Goal: Register for event/course

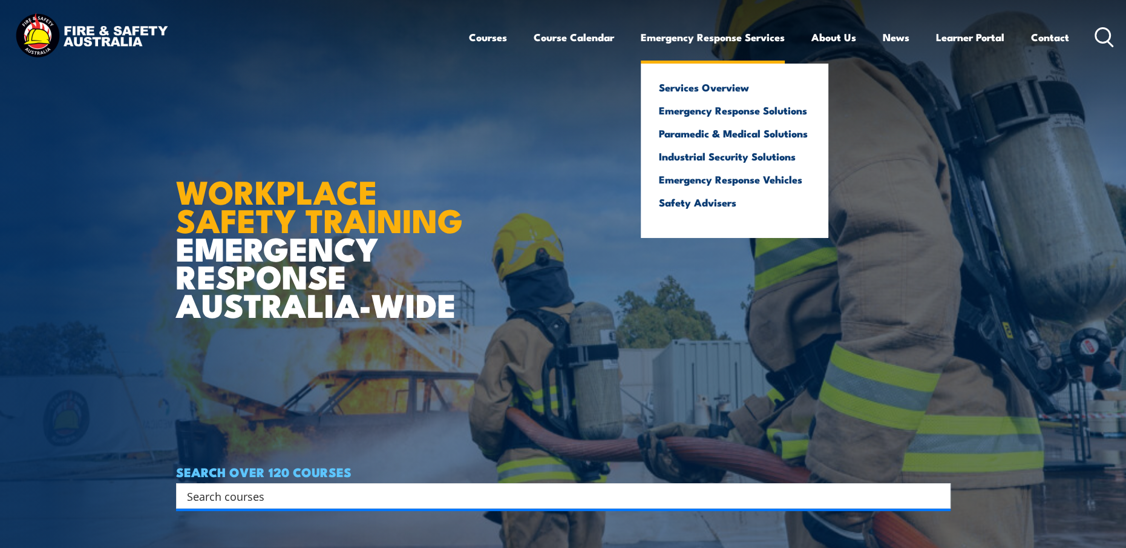
click at [741, 32] on link "Emergency Response Services" at bounding box center [713, 37] width 144 height 32
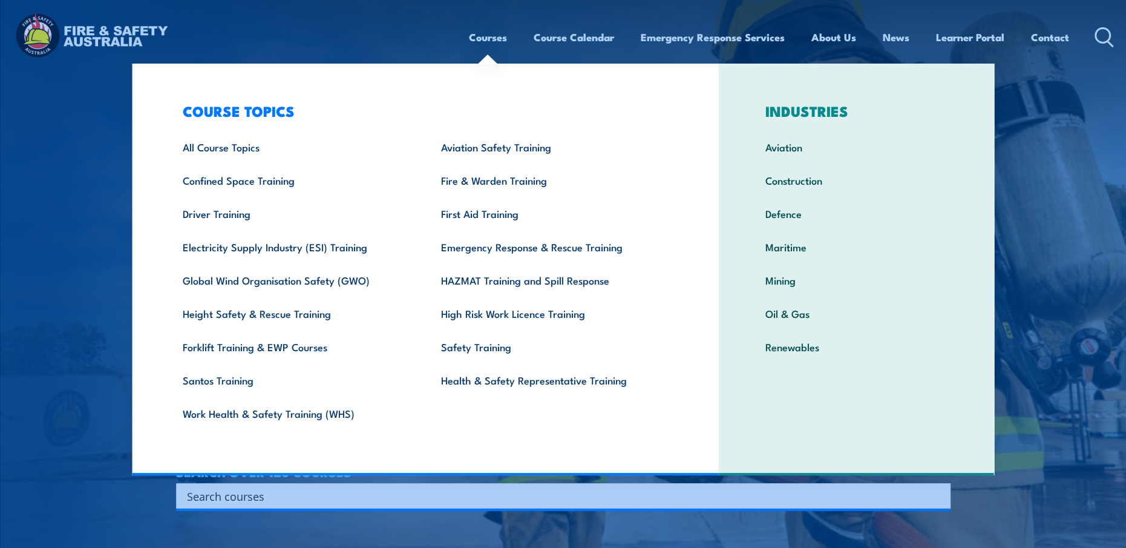
click at [484, 37] on link "Courses" at bounding box center [488, 37] width 38 height 32
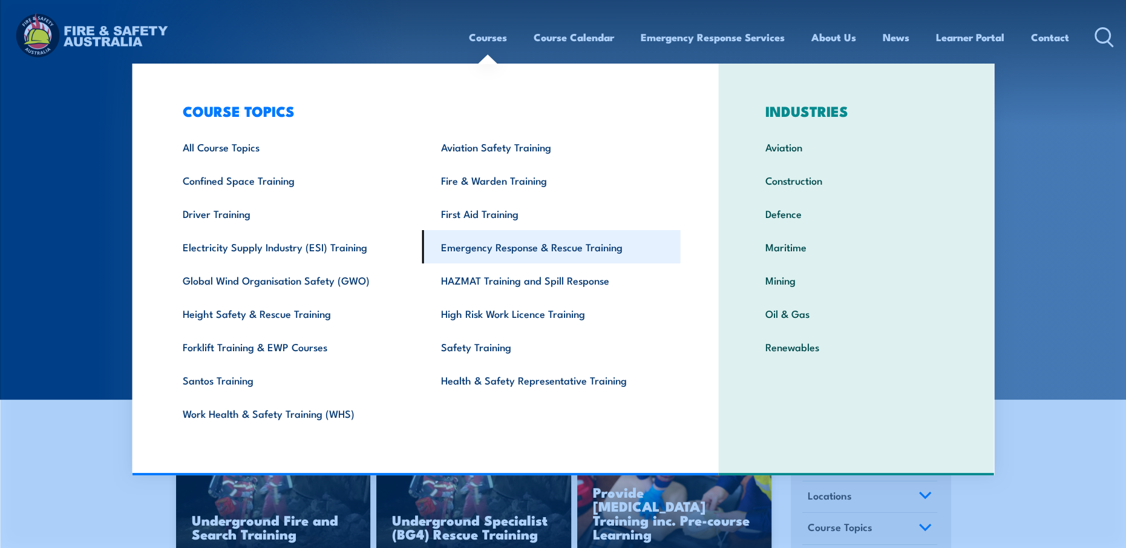
click at [557, 247] on link "Emergency Response & Rescue Training" at bounding box center [551, 246] width 258 height 33
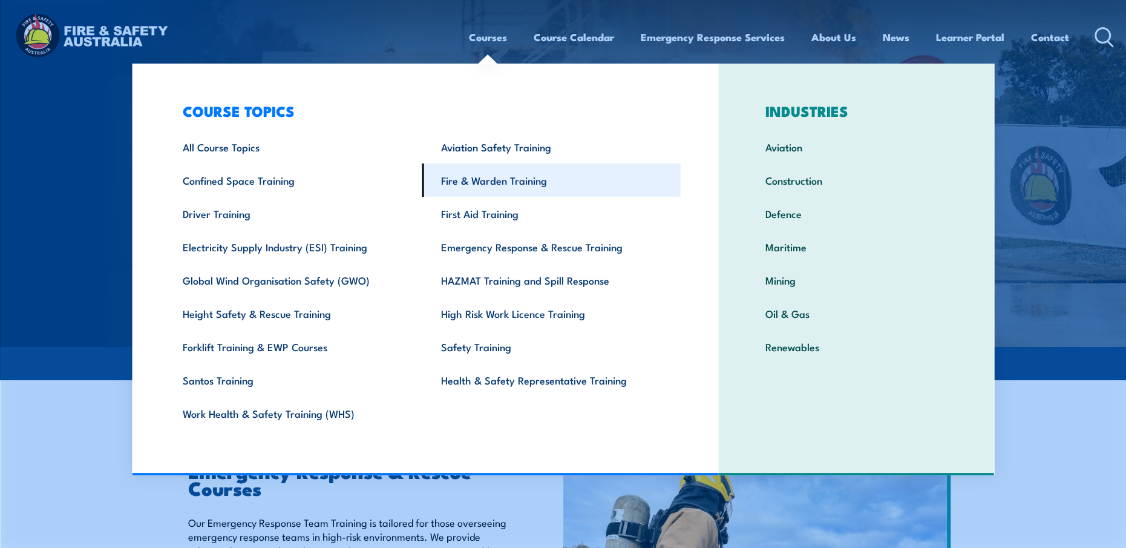
click at [496, 180] on link "Fire & Warden Training" at bounding box center [551, 179] width 258 height 33
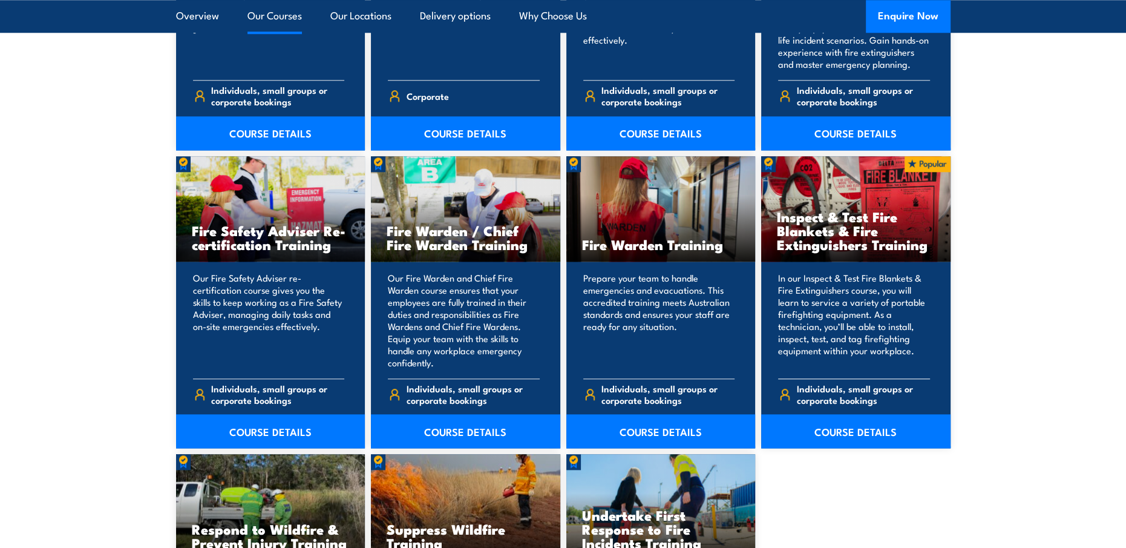
scroll to position [1513, 0]
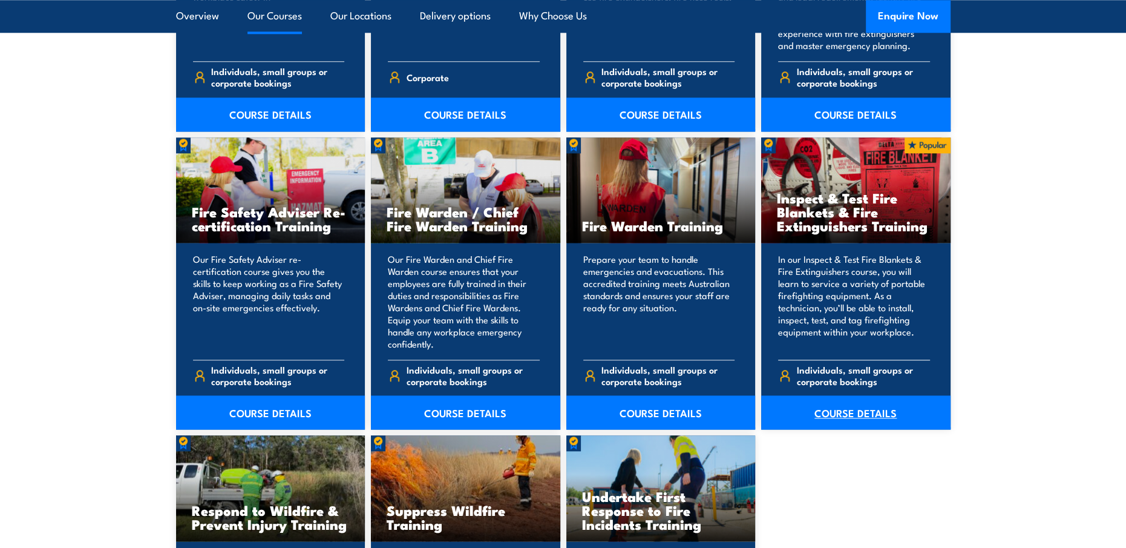
click at [877, 408] on link "COURSE DETAILS" at bounding box center [855, 412] width 189 height 34
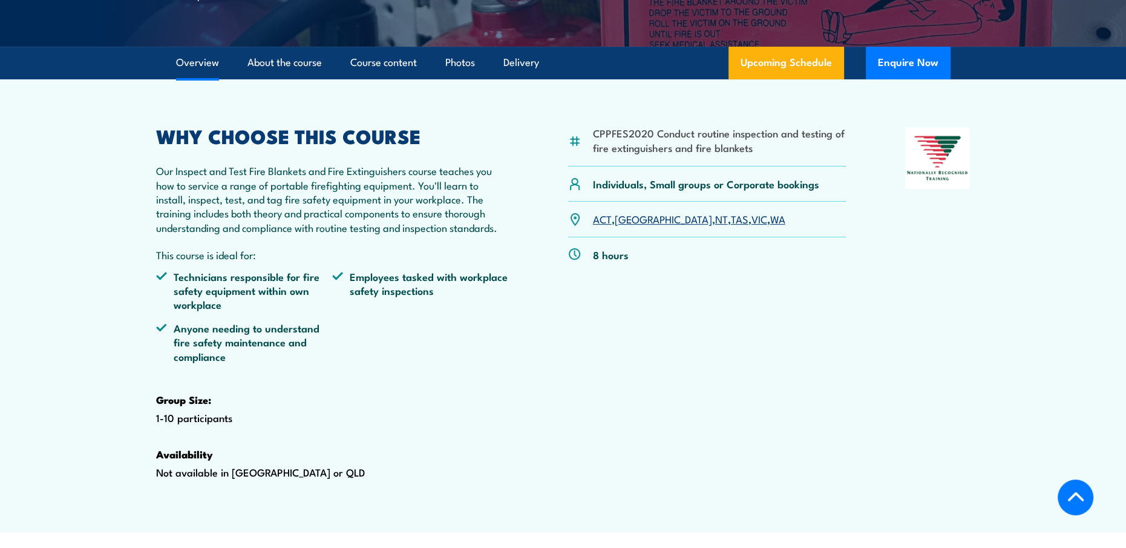
scroll to position [363, 0]
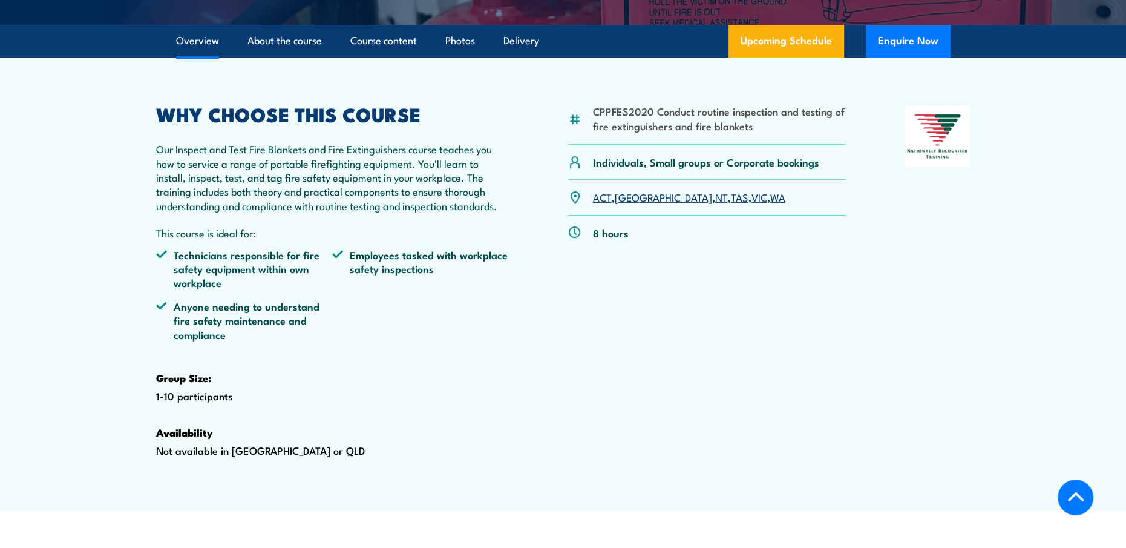
click at [770, 204] on link "WA" at bounding box center [777, 196] width 15 height 15
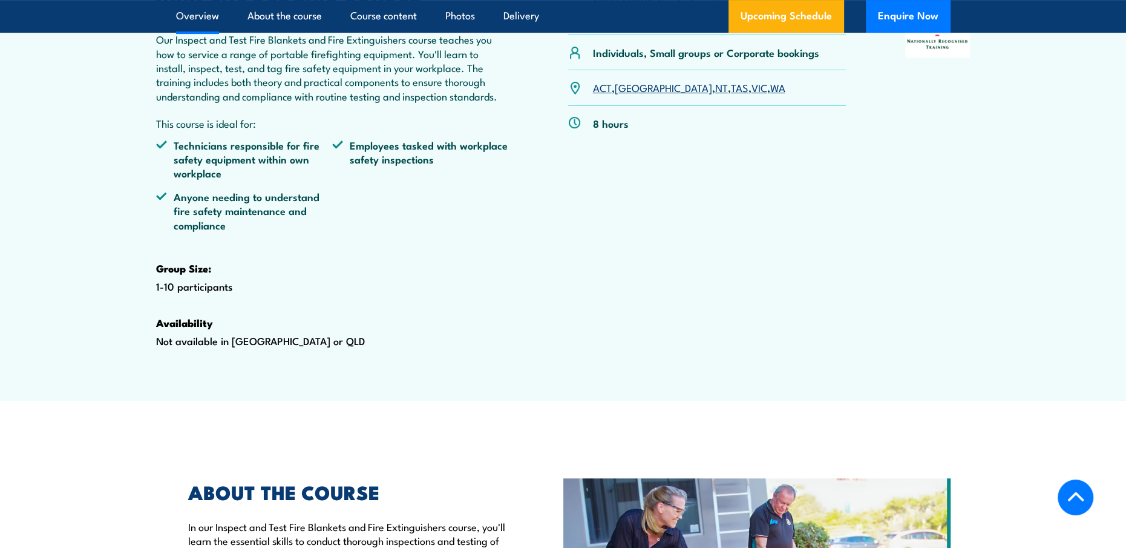
scroll to position [371, 0]
